Goal: Task Accomplishment & Management: Manage account settings

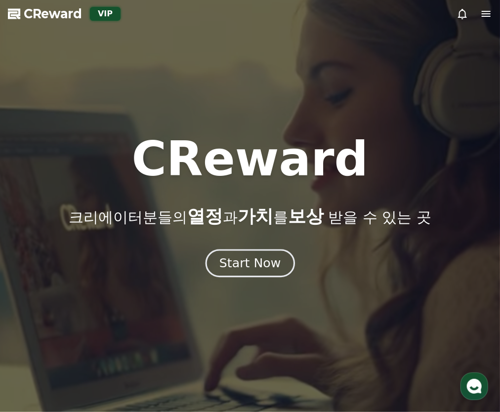
click at [251, 253] on button "Start Now" at bounding box center [249, 264] width 89 height 28
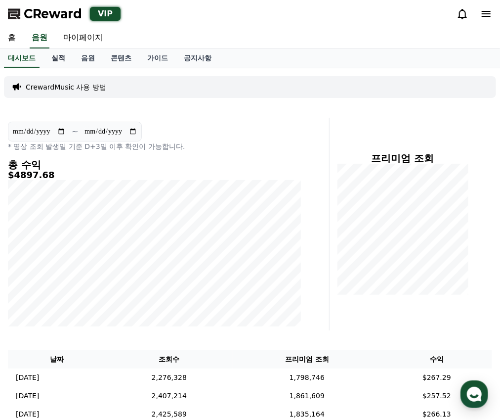
click at [70, 56] on link "실적" at bounding box center [58, 58] width 30 height 19
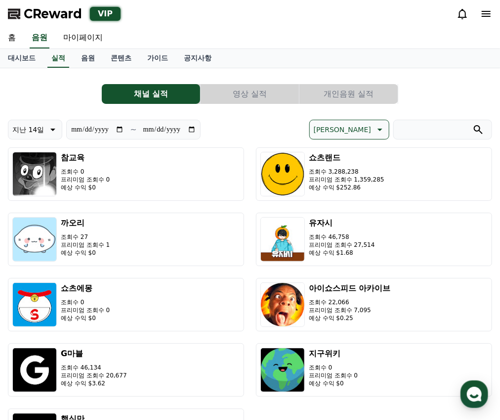
click at [376, 98] on button "개인음원 실적" at bounding box center [349, 94] width 98 height 20
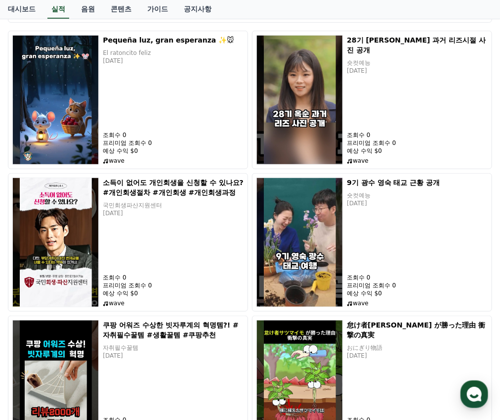
scroll to position [157, 0]
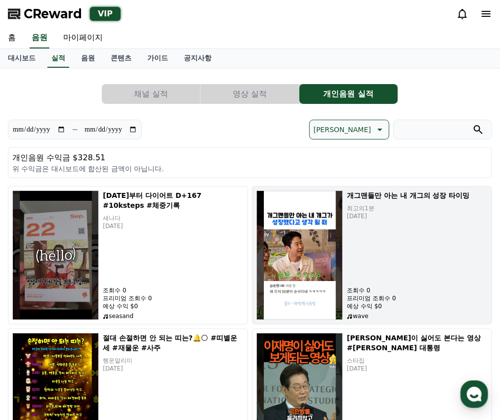
click at [347, 295] on p "프리미엄 조회수 0" at bounding box center [417, 298] width 141 height 8
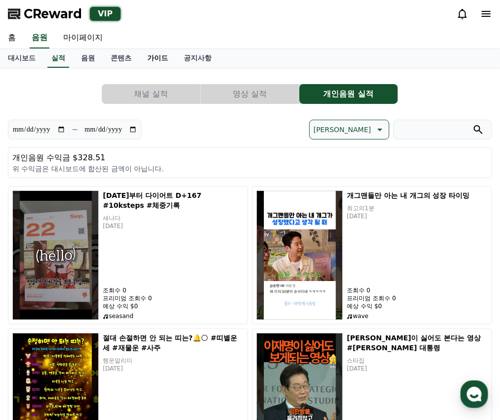
click at [158, 49] on link "가이드" at bounding box center [157, 58] width 37 height 19
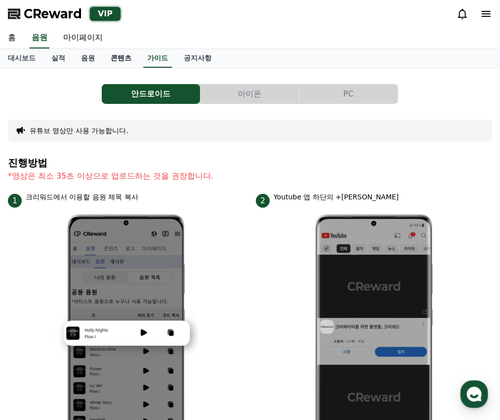
click at [119, 59] on link "콘텐츠" at bounding box center [121, 58] width 37 height 19
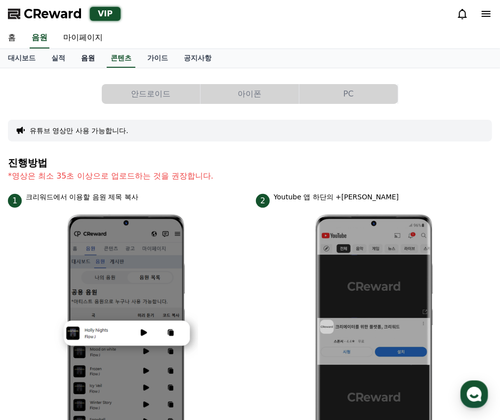
click at [87, 60] on link "음원" at bounding box center [88, 58] width 30 height 19
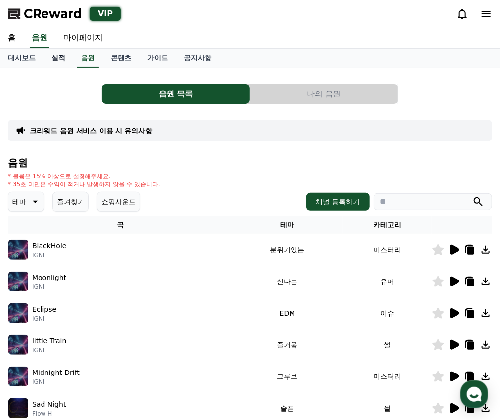
click at [60, 59] on link "실적" at bounding box center [58, 58] width 30 height 19
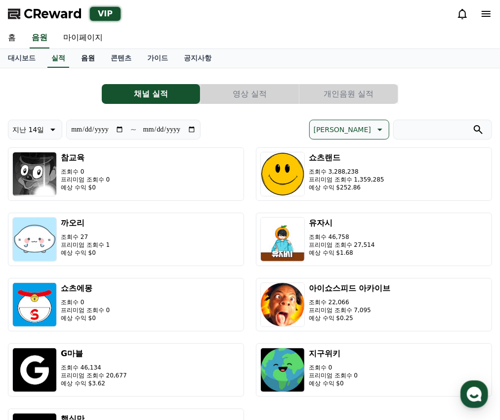
click at [92, 55] on link "음원" at bounding box center [88, 58] width 30 height 19
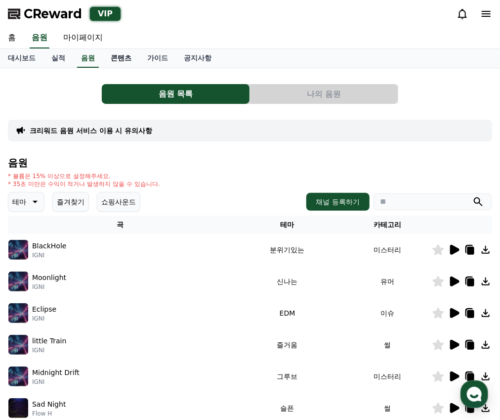
click at [128, 55] on link "콘텐츠" at bounding box center [121, 58] width 37 height 19
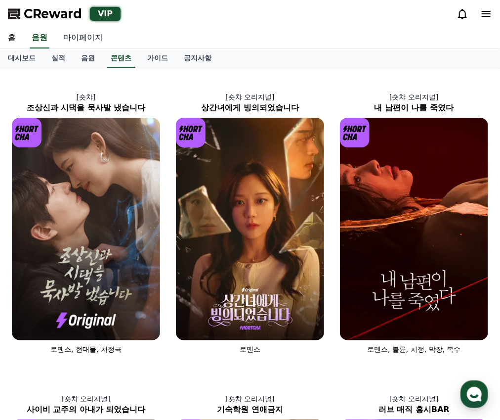
click at [97, 42] on link "마이페이지" at bounding box center [82, 38] width 55 height 21
select select "**********"
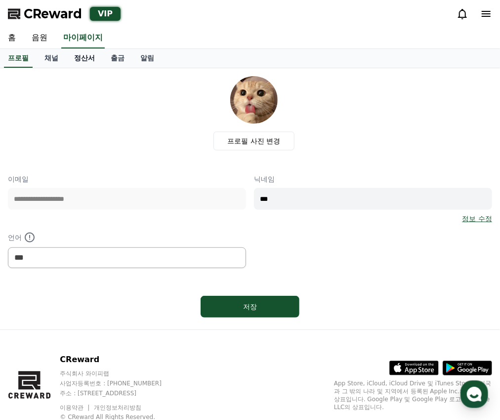
click at [90, 59] on link "정산서" at bounding box center [84, 58] width 37 height 19
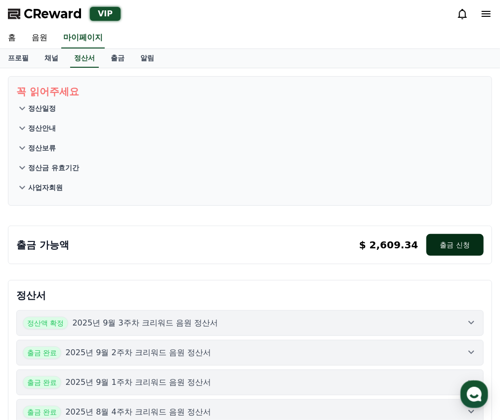
click at [457, 252] on button "출금 신청" at bounding box center [455, 245] width 57 height 22
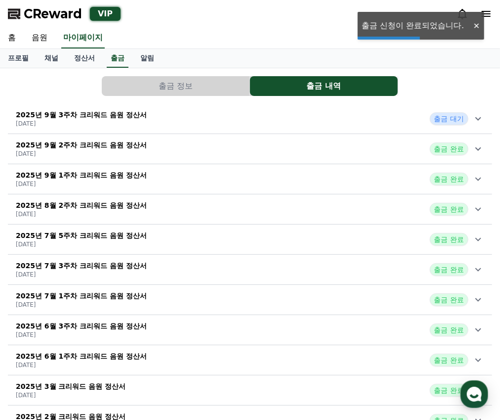
click at [369, 122] on div "2025년 9월 3주차 크리워드 음원 정산서 2025-09-24 출금 대기" at bounding box center [250, 119] width 484 height 26
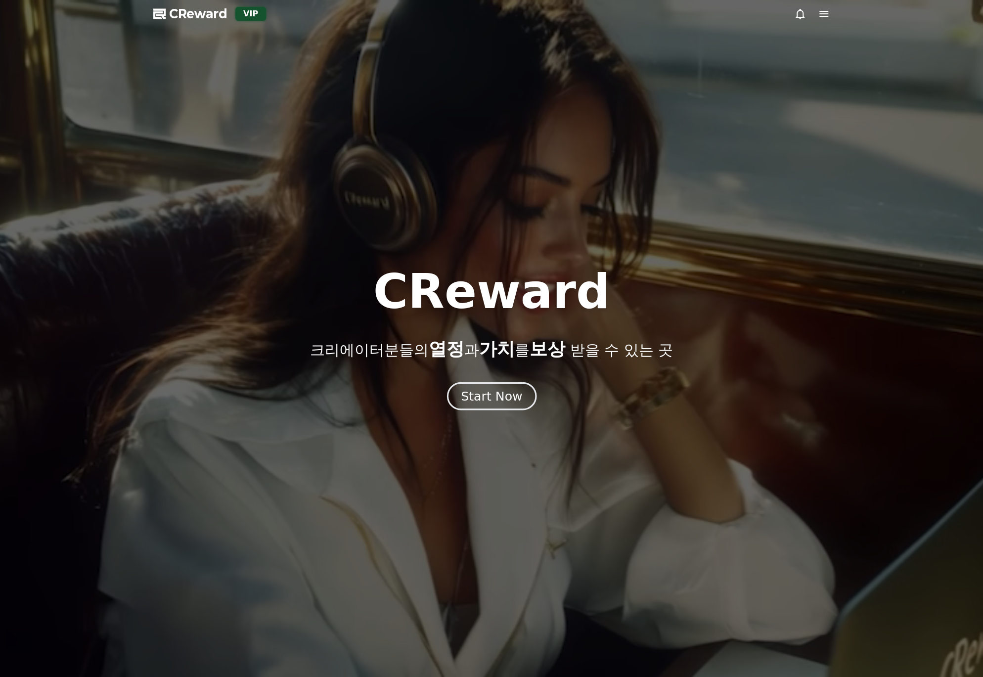
click at [507, 387] on button "Start Now" at bounding box center [490, 396] width 89 height 28
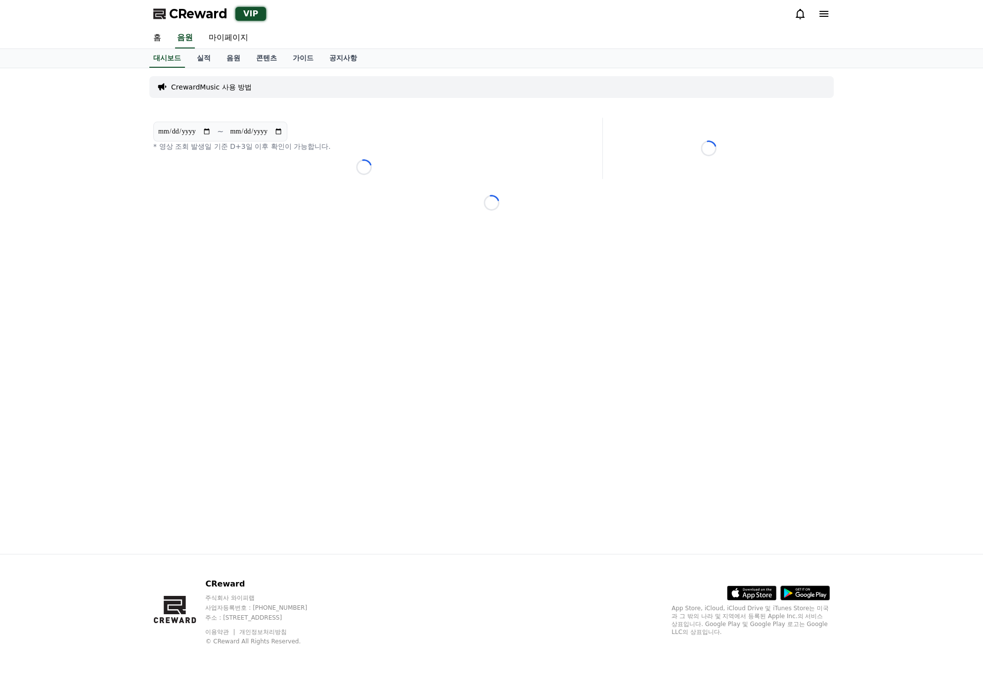
click at [481, 338] on div "**********" at bounding box center [491, 310] width 692 height 485
click at [458, 289] on div "**********" at bounding box center [491, 310] width 692 height 485
click at [198, 61] on link "실적" at bounding box center [204, 58] width 30 height 19
click at [231, 58] on link "음원" at bounding box center [233, 58] width 30 height 19
click at [229, 38] on link "마이페이지" at bounding box center [228, 38] width 55 height 21
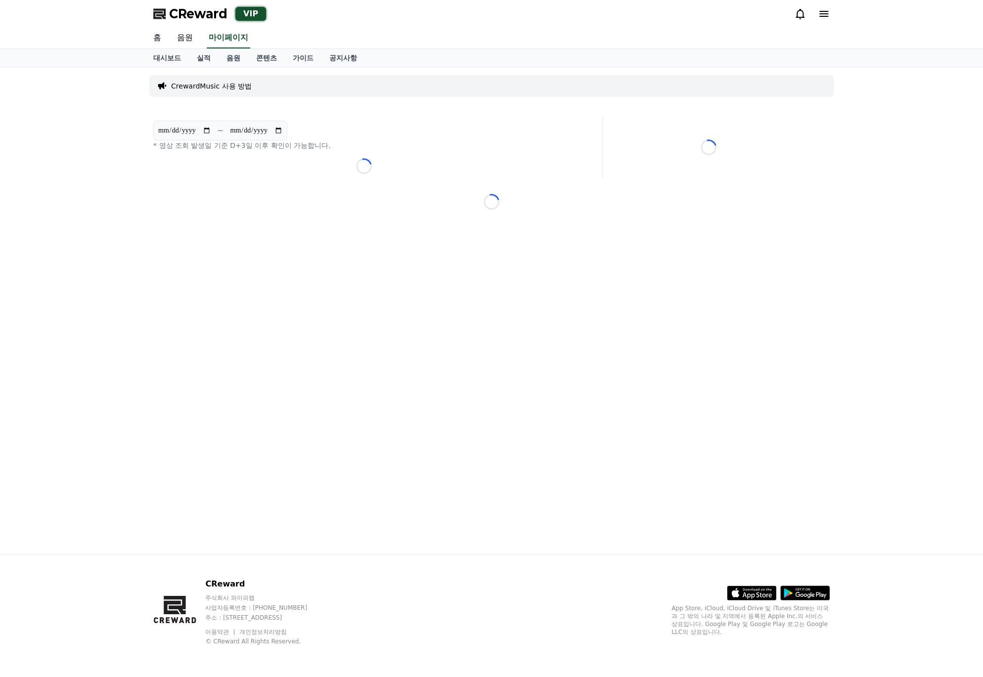
click at [161, 35] on link "홈" at bounding box center [157, 38] width 24 height 21
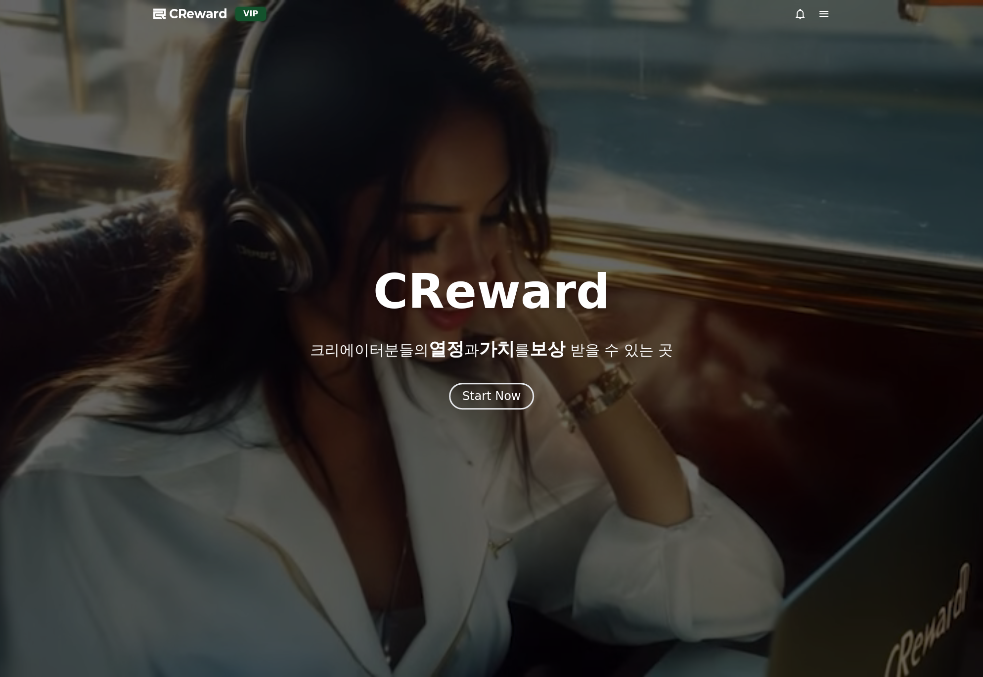
click at [328, 193] on div at bounding box center [491, 338] width 983 height 677
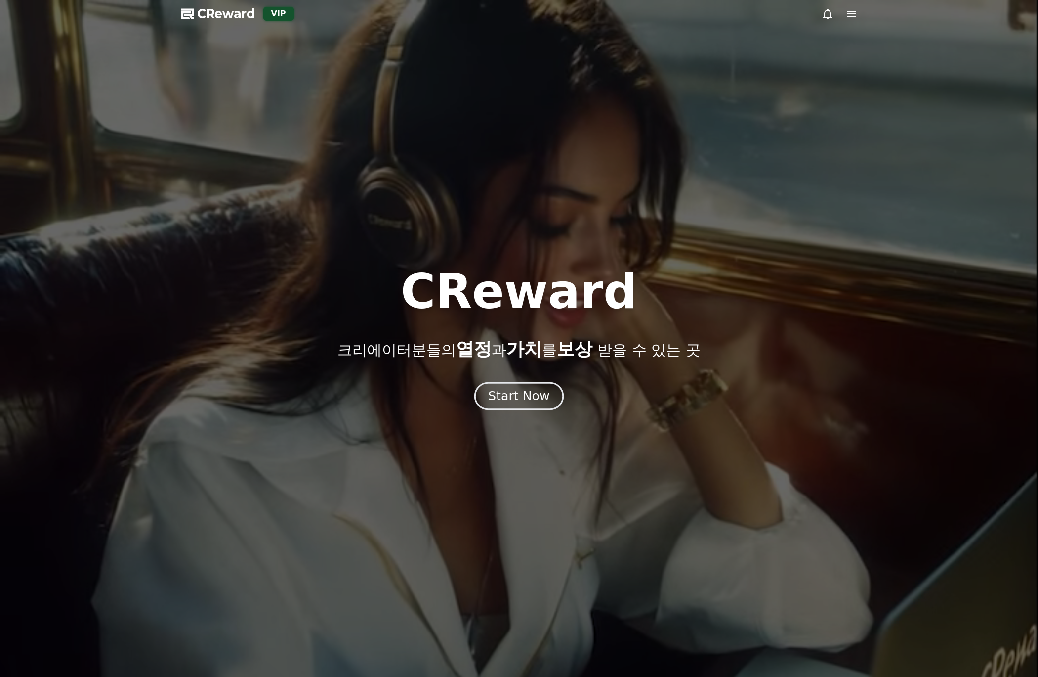
click at [530, 396] on div "Start Now" at bounding box center [518, 395] width 61 height 17
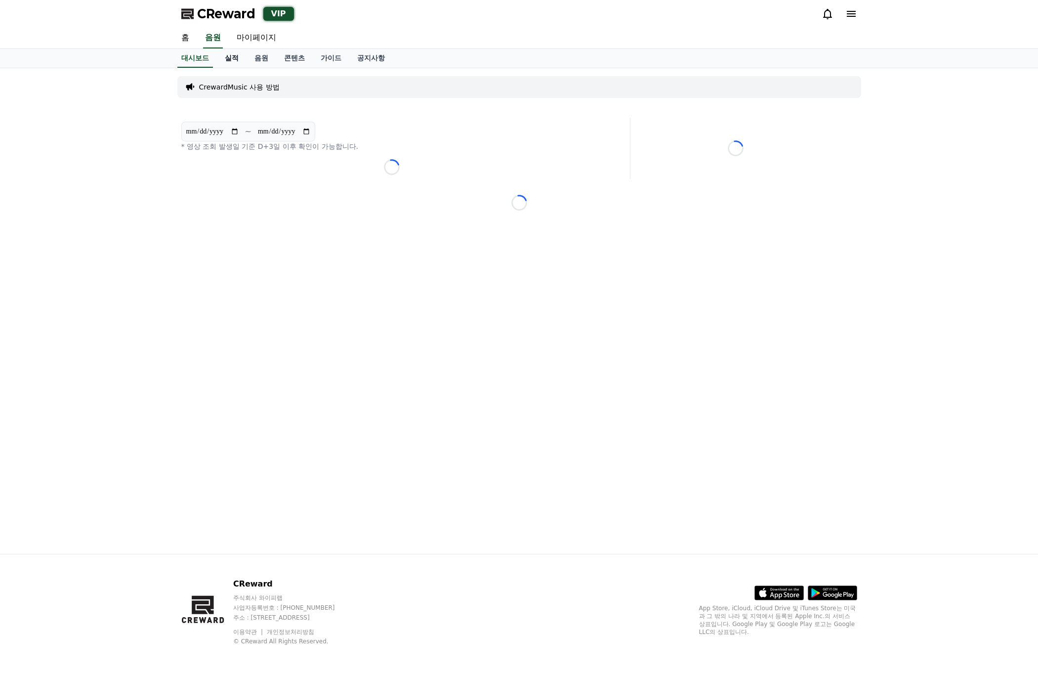
click at [239, 57] on link "실적" at bounding box center [232, 58] width 30 height 19
click at [264, 60] on link "음원" at bounding box center [262, 58] width 30 height 19
click at [258, 42] on link "마이페이지" at bounding box center [256, 38] width 55 height 21
click at [396, 65] on div "대시보드 실적 음원 콘텐츠 가이드 공지사항" at bounding box center [519, 58] width 692 height 18
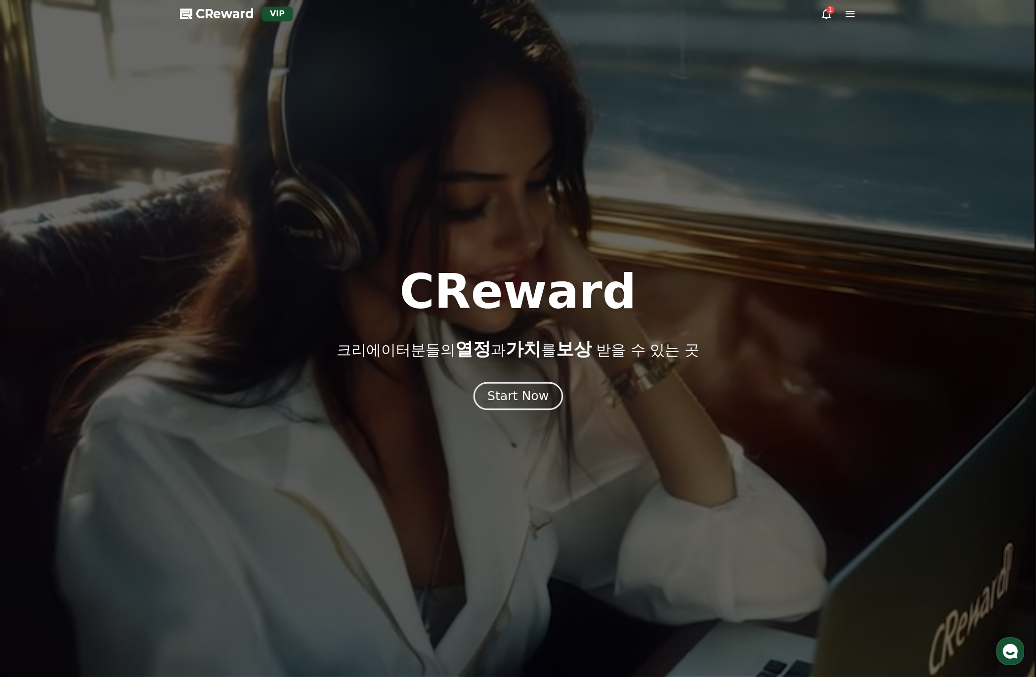
click at [544, 400] on div "Start Now" at bounding box center [517, 395] width 61 height 17
